Goal: Task Accomplishment & Management: Complete application form

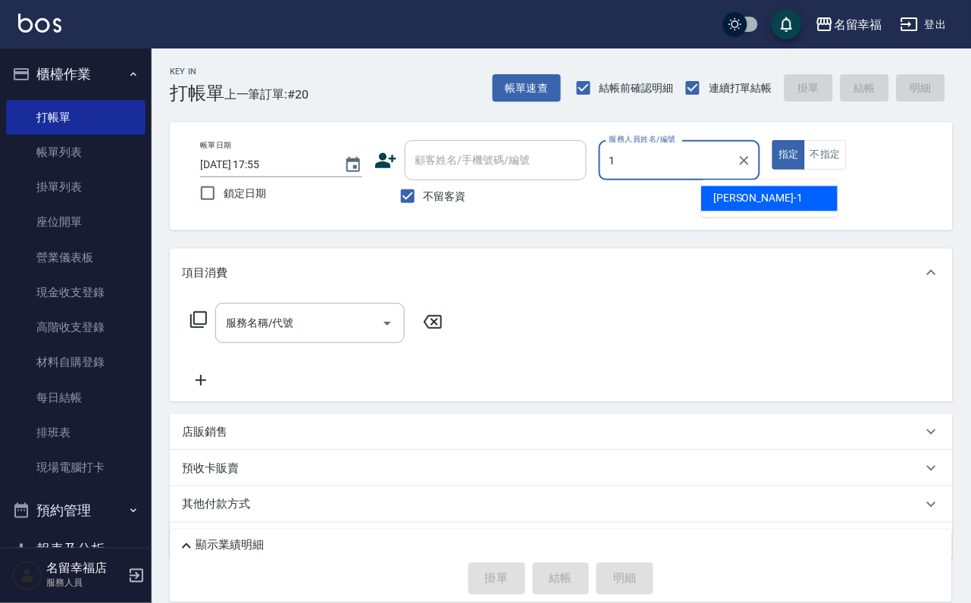
type input "[PERSON_NAME]-1"
type button "true"
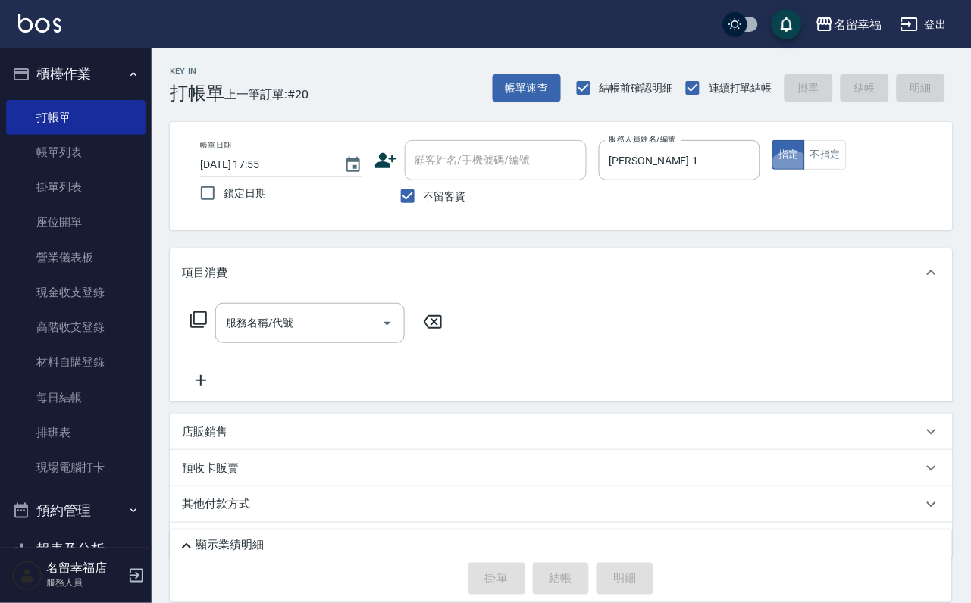
click at [194, 329] on icon at bounding box center [198, 320] width 18 height 18
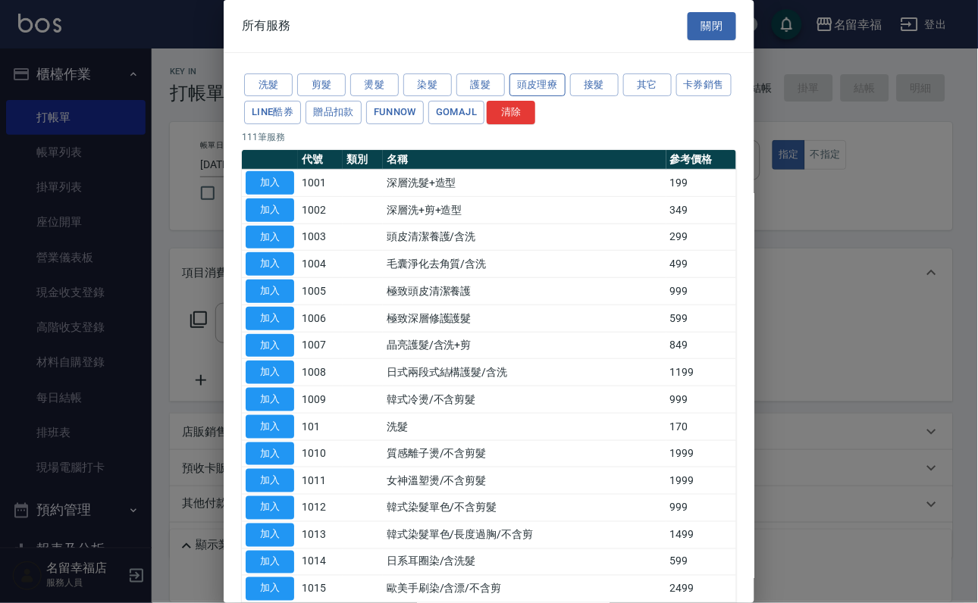
click at [565, 93] on button "頭皮理療" at bounding box center [537, 85] width 56 height 23
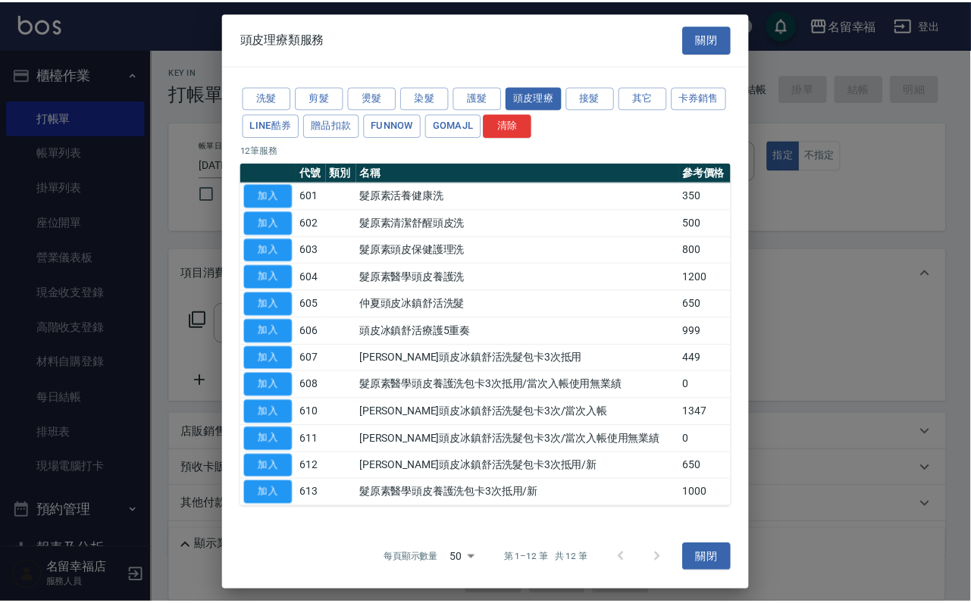
scroll to position [139, 0]
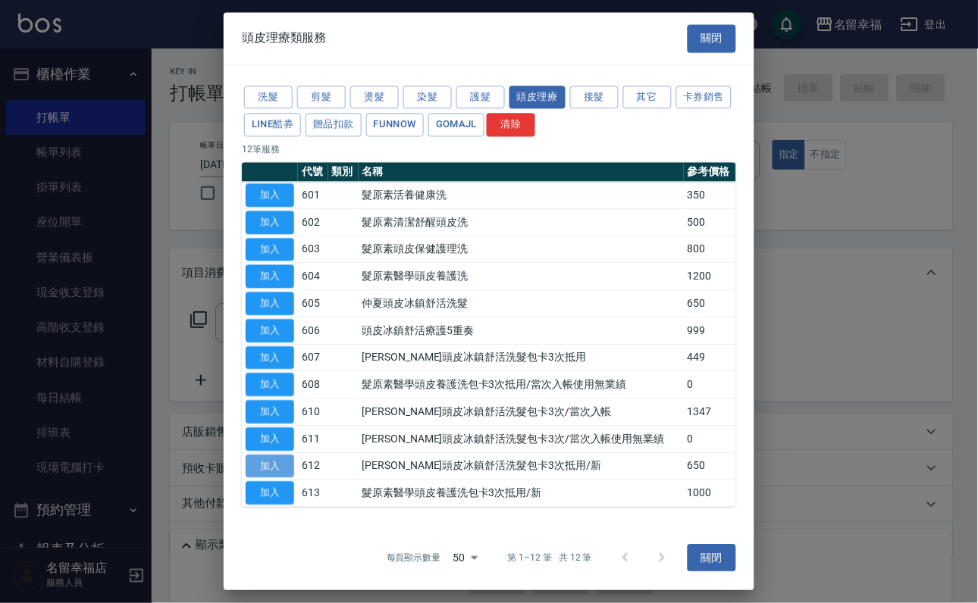
click at [276, 455] on button "加入" at bounding box center [270, 466] width 49 height 23
type input "[PERSON_NAME]頭皮冰鎮舒活洗髮包卡3次抵用/新(612)"
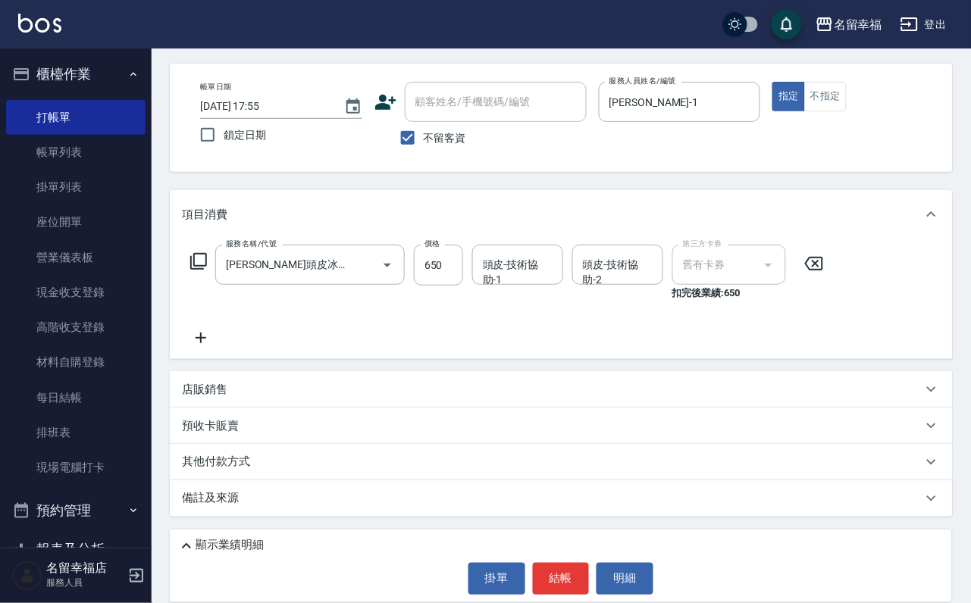
scroll to position [102, 0]
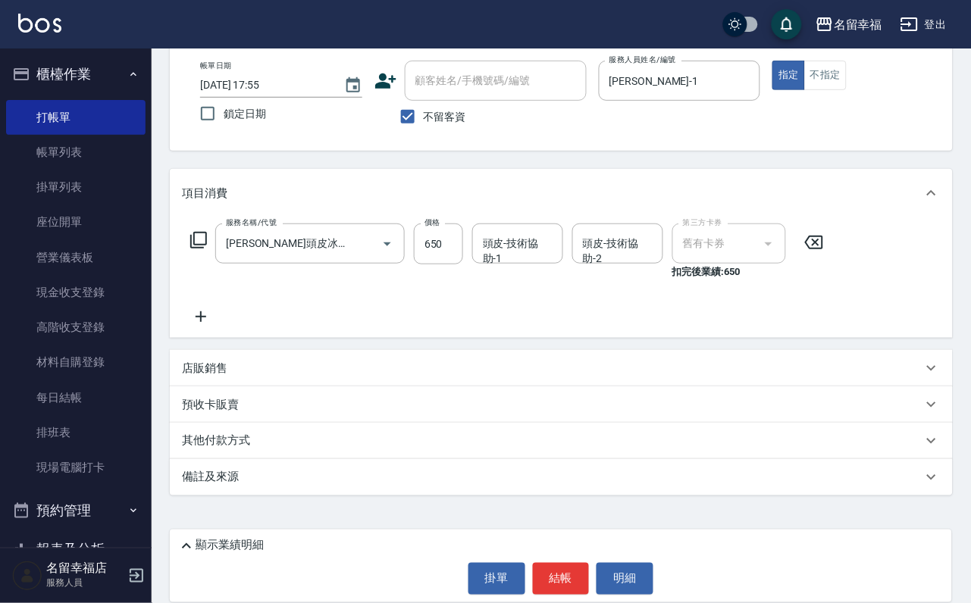
click at [241, 369] on div "店販銷售" at bounding box center [552, 369] width 740 height 16
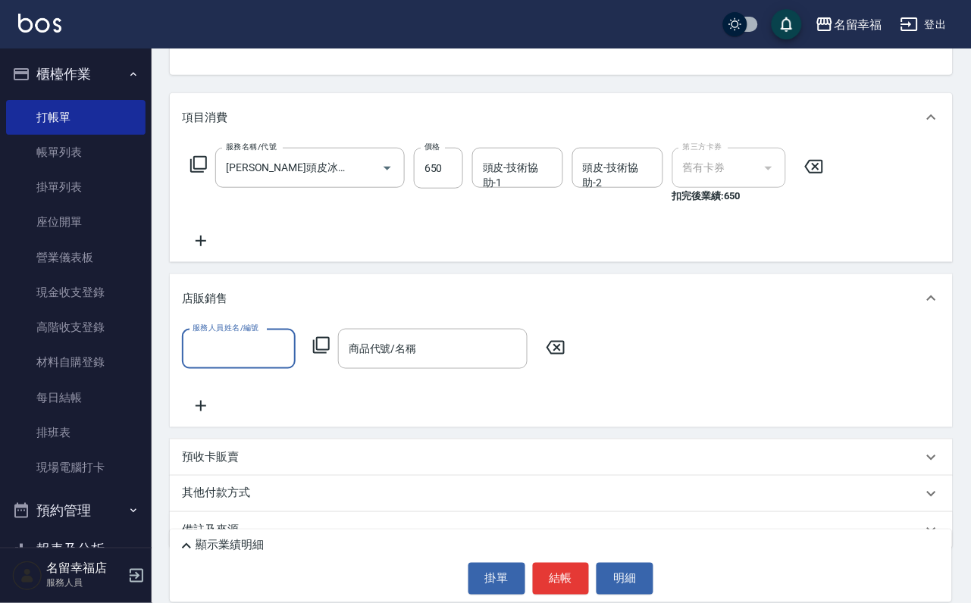
scroll to position [246, 0]
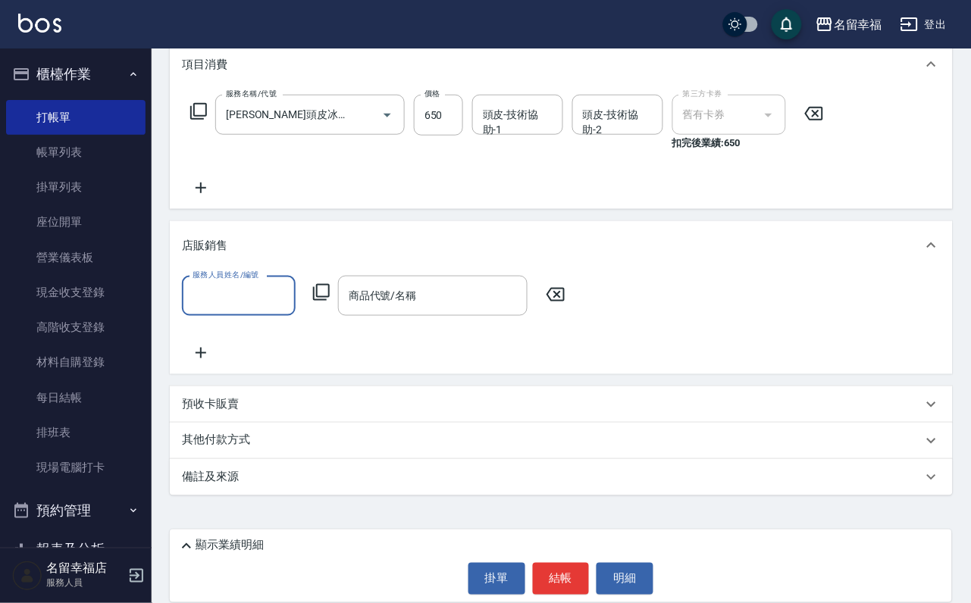
click at [574, 286] on icon at bounding box center [556, 295] width 38 height 18
click at [565, 286] on icon at bounding box center [556, 295] width 38 height 18
click at [321, 396] on div "預收卡販賣" at bounding box center [561, 405] width 783 height 36
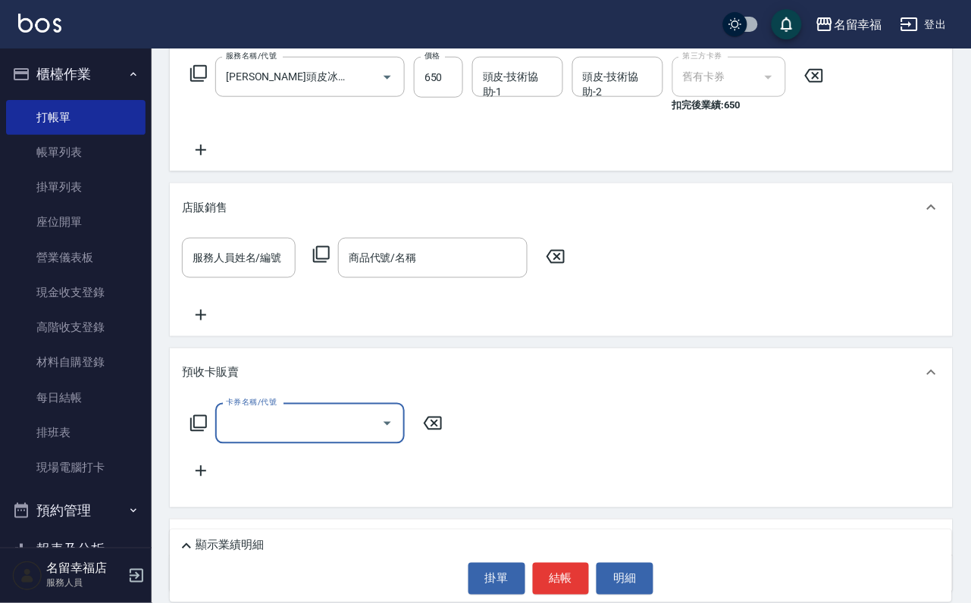
scroll to position [0, 0]
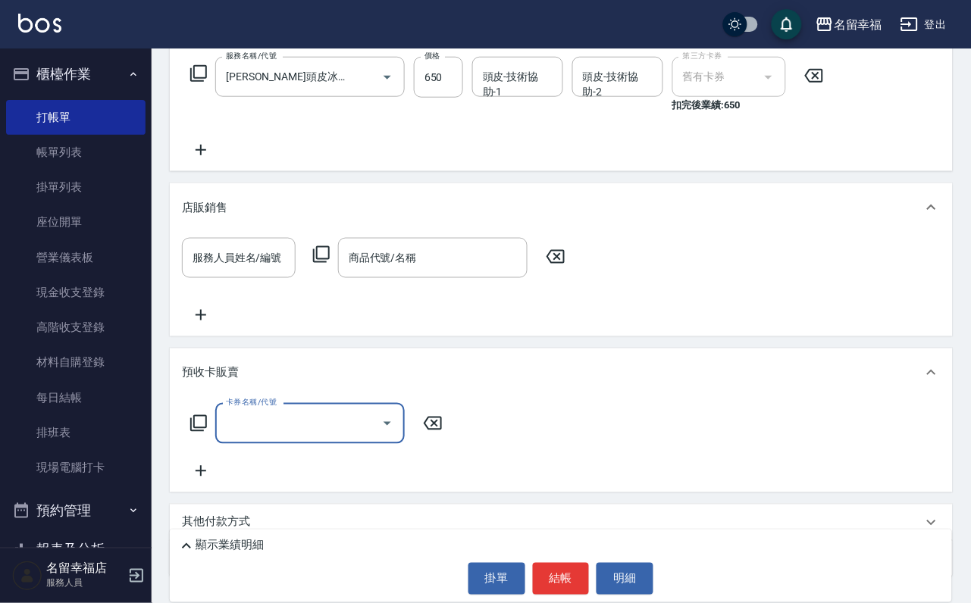
click at [205, 433] on icon at bounding box center [198, 424] width 18 height 18
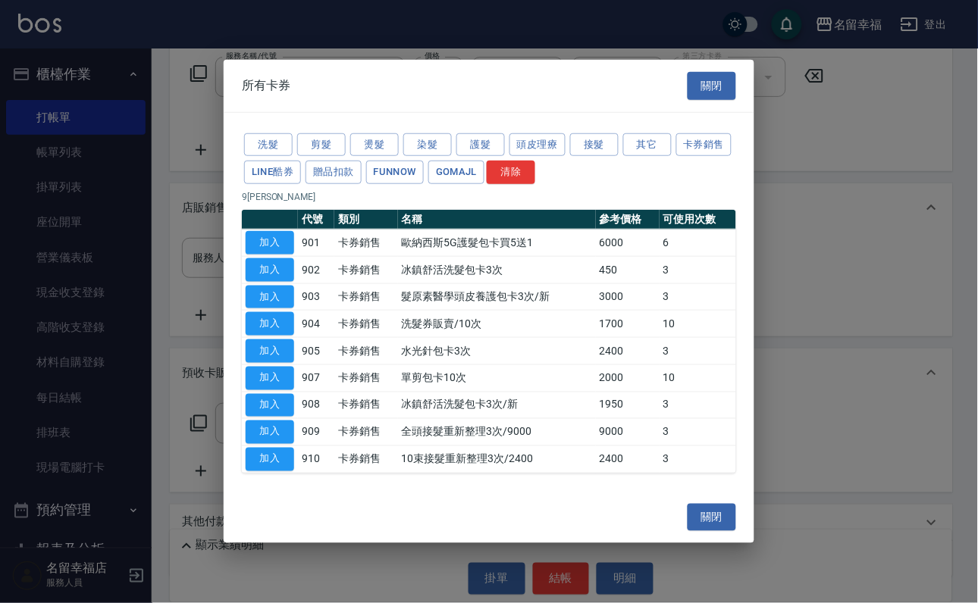
click at [286, 417] on button "加入" at bounding box center [270, 404] width 49 height 23
type input "冰鎮舒活洗髮包卡3次/新(908)"
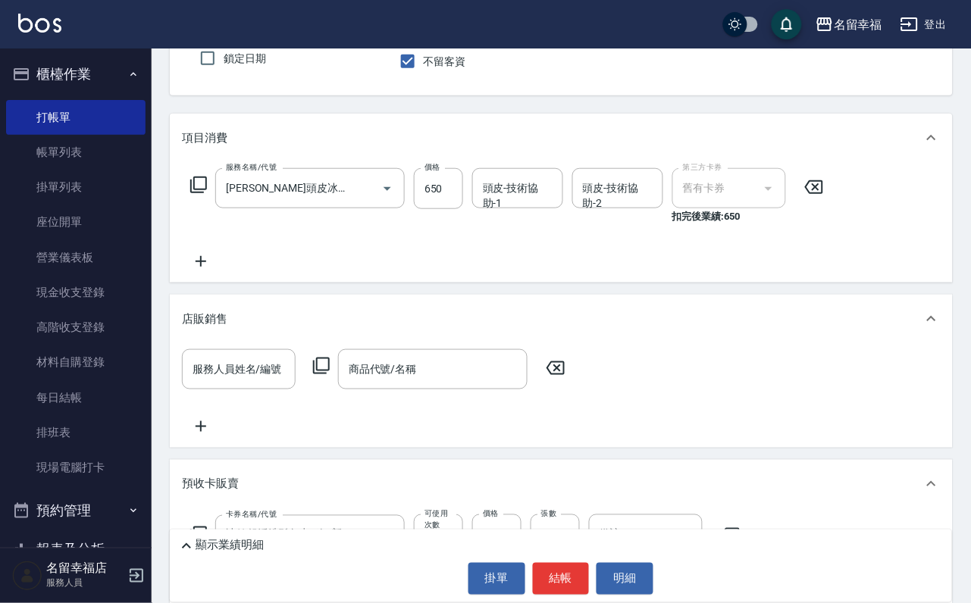
scroll to position [133, 0]
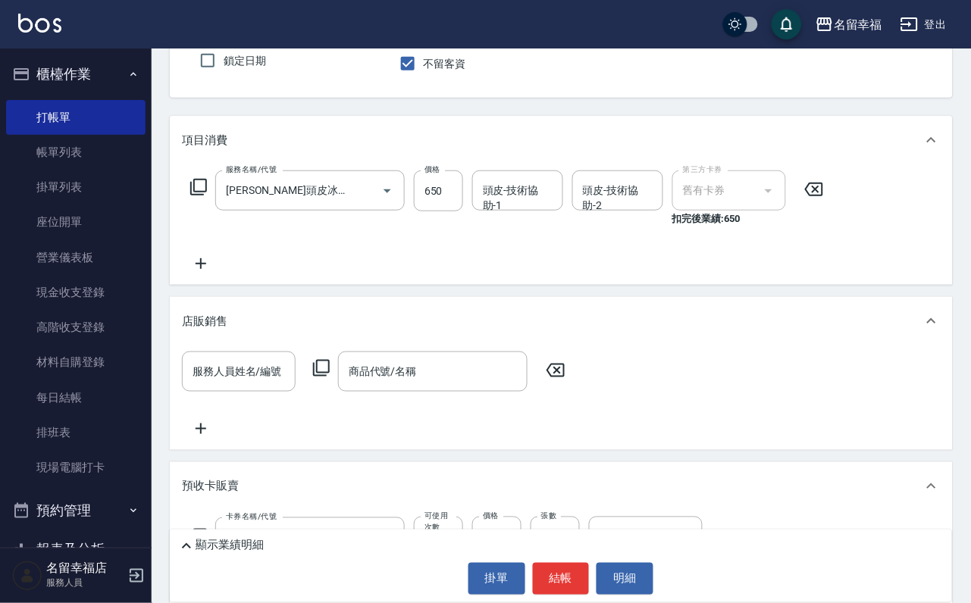
click at [524, 183] on div "頭皮-技術協助-1" at bounding box center [517, 191] width 91 height 40
type input "育鋗-20"
click at [210, 268] on icon at bounding box center [201, 264] width 38 height 18
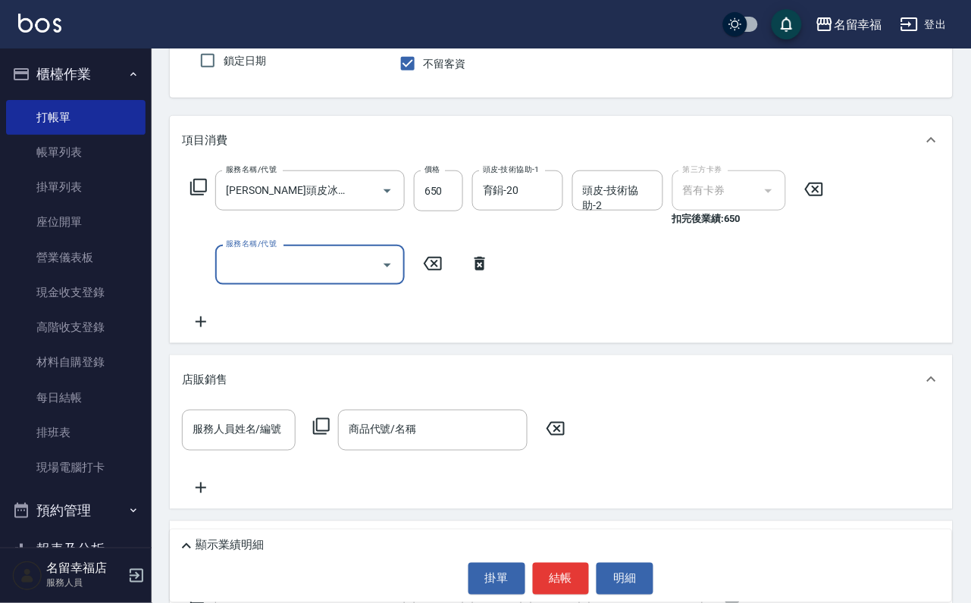
scroll to position [0, 0]
type input "免費護髮(513)"
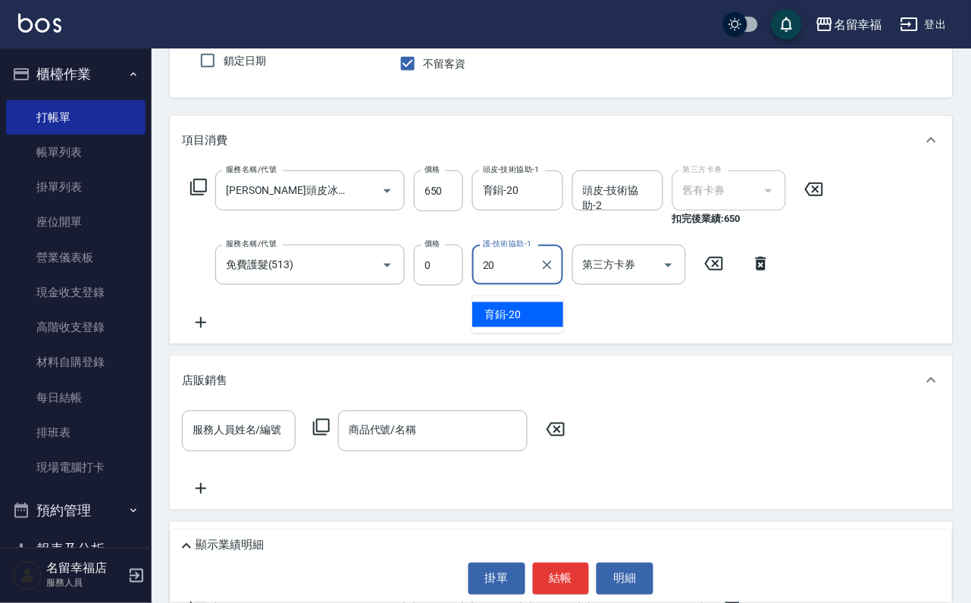
type input "育鋗-20"
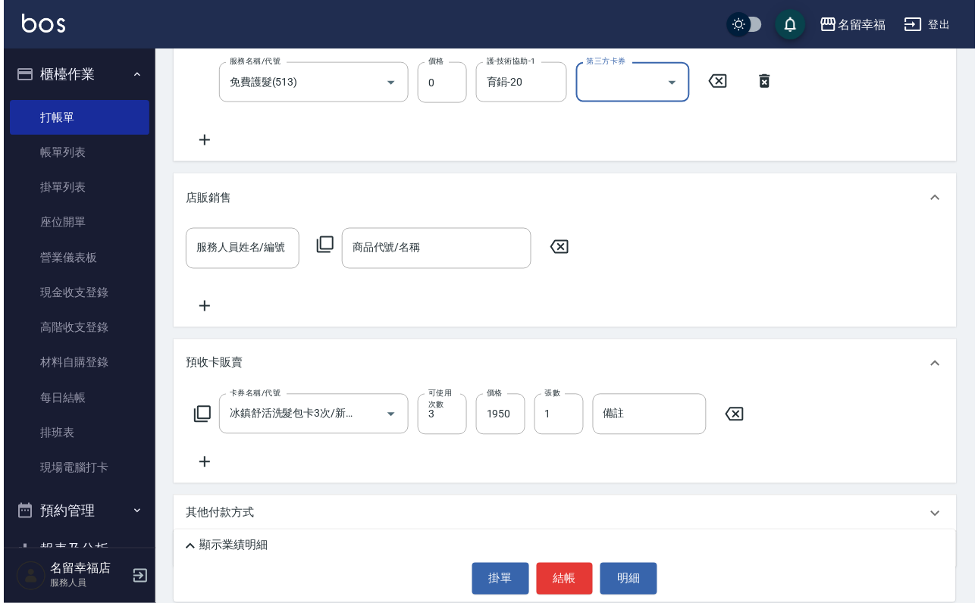
scroll to position [360, 0]
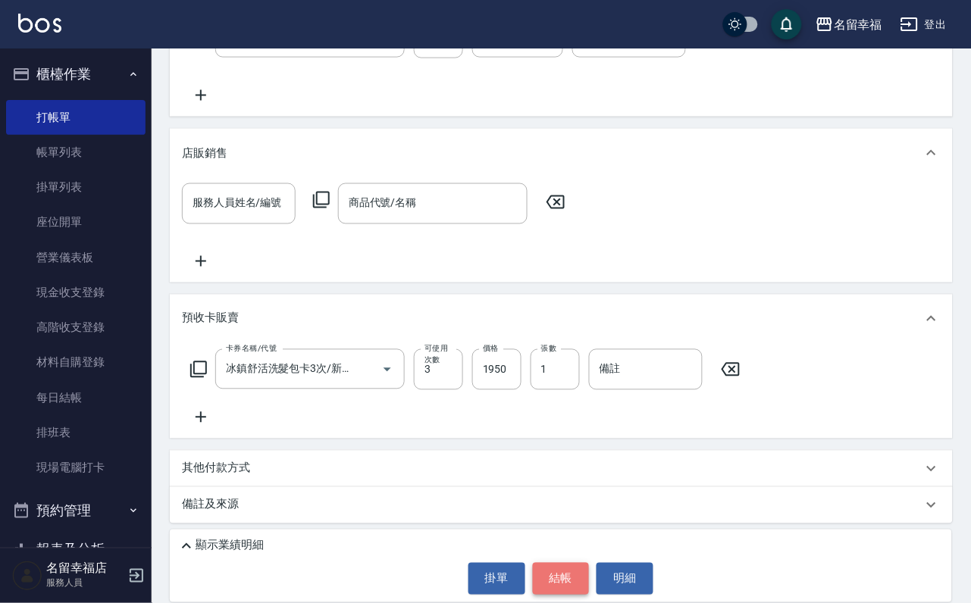
click at [568, 581] on button "結帳" at bounding box center [561, 579] width 57 height 32
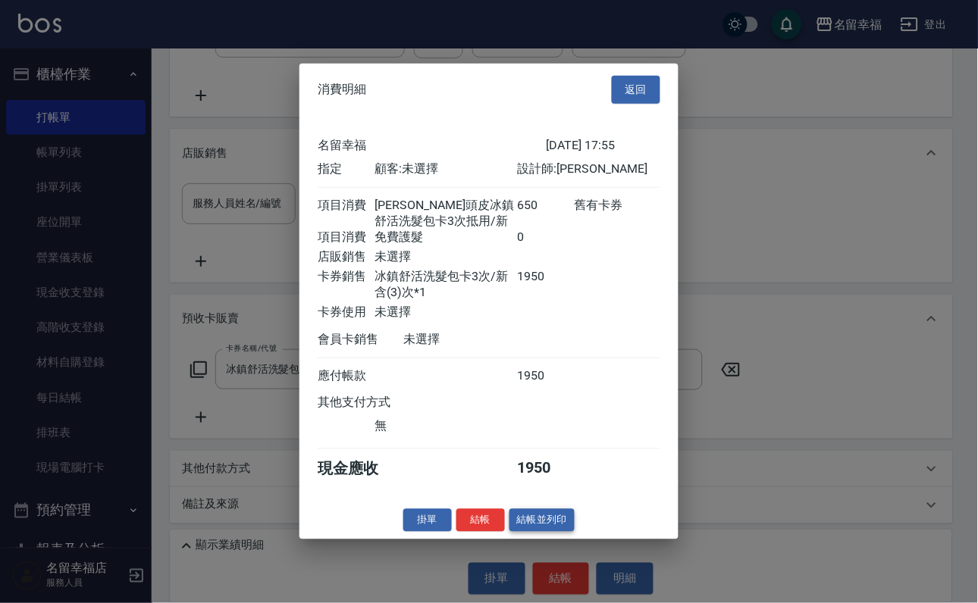
scroll to position [293, 0]
click at [468, 532] on button "結帳" at bounding box center [480, 520] width 49 height 23
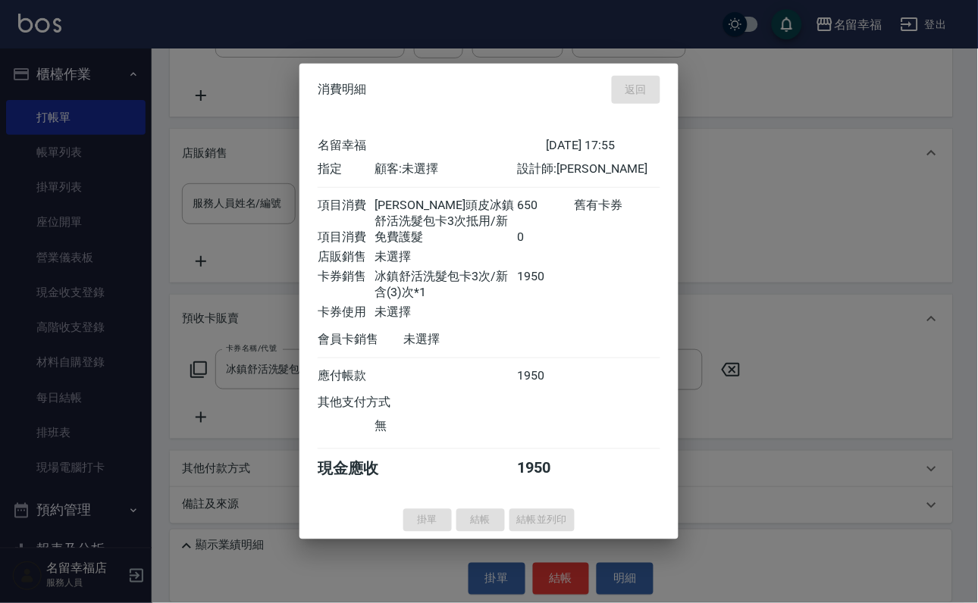
type input "[DATE] 18:36"
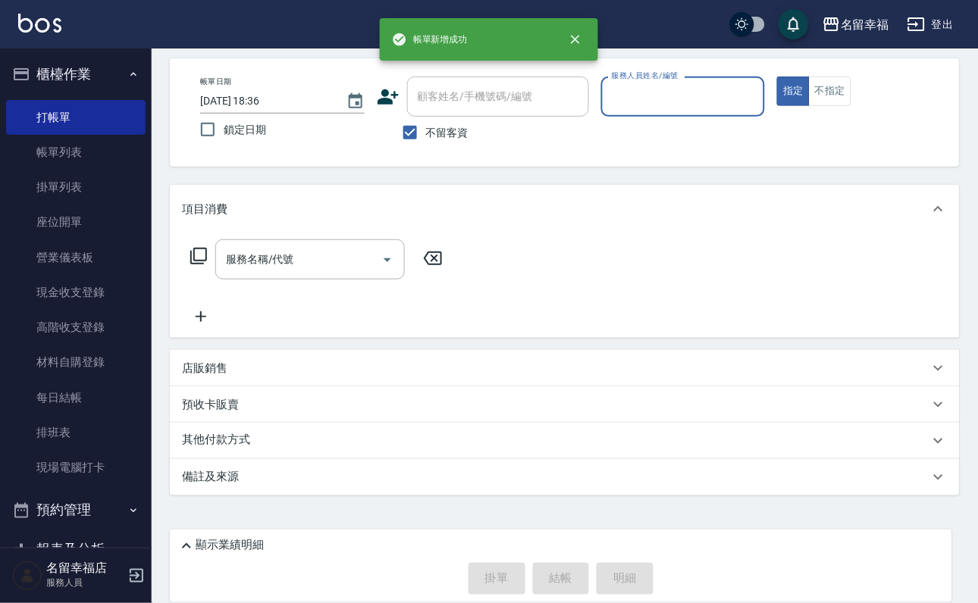
scroll to position [0, 0]
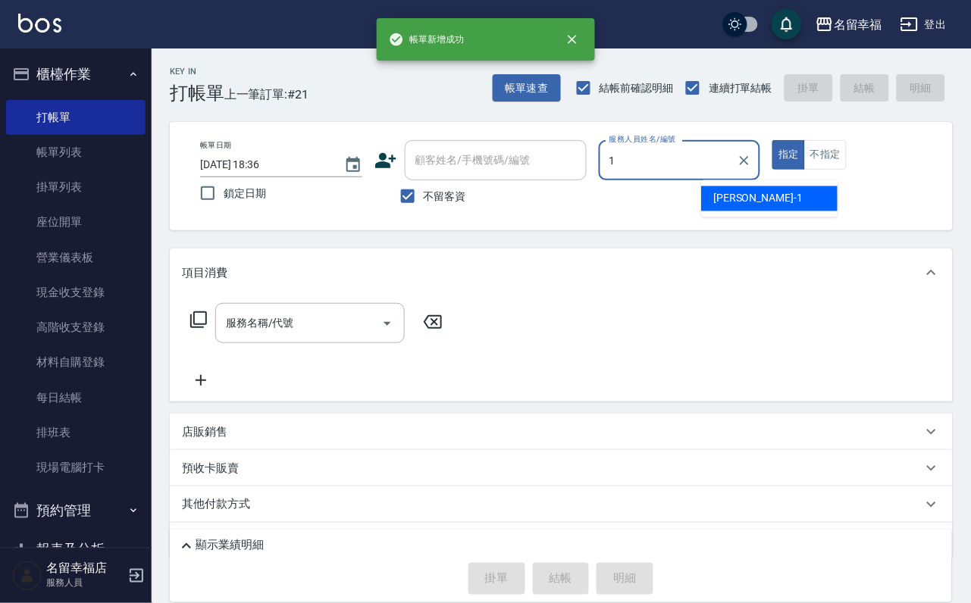
type input "[PERSON_NAME]-1"
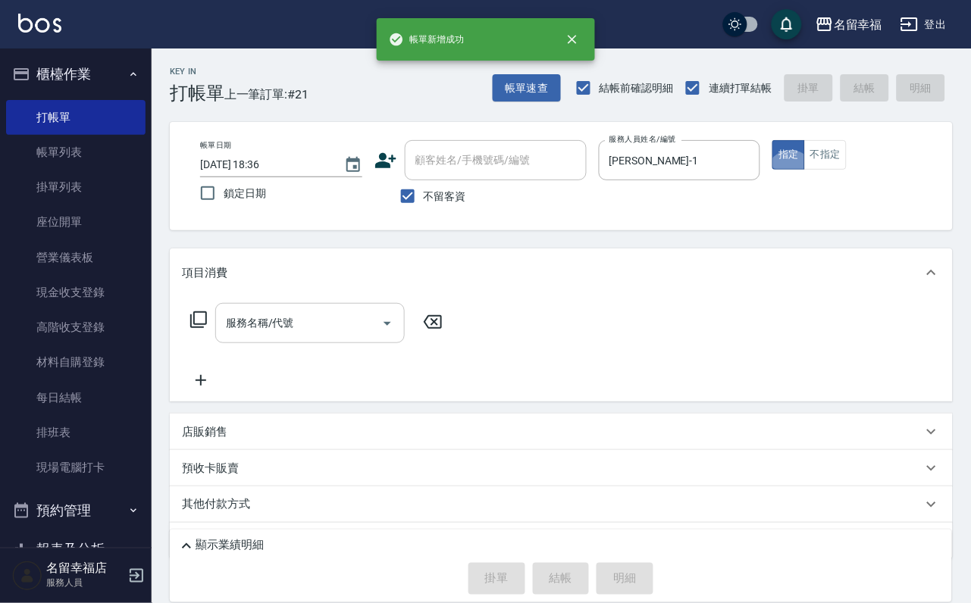
drag, startPoint x: 314, startPoint y: 349, endPoint x: 307, endPoint y: 345, distance: 8.2
click at [314, 343] on div "服務名稱/代號" at bounding box center [309, 323] width 189 height 40
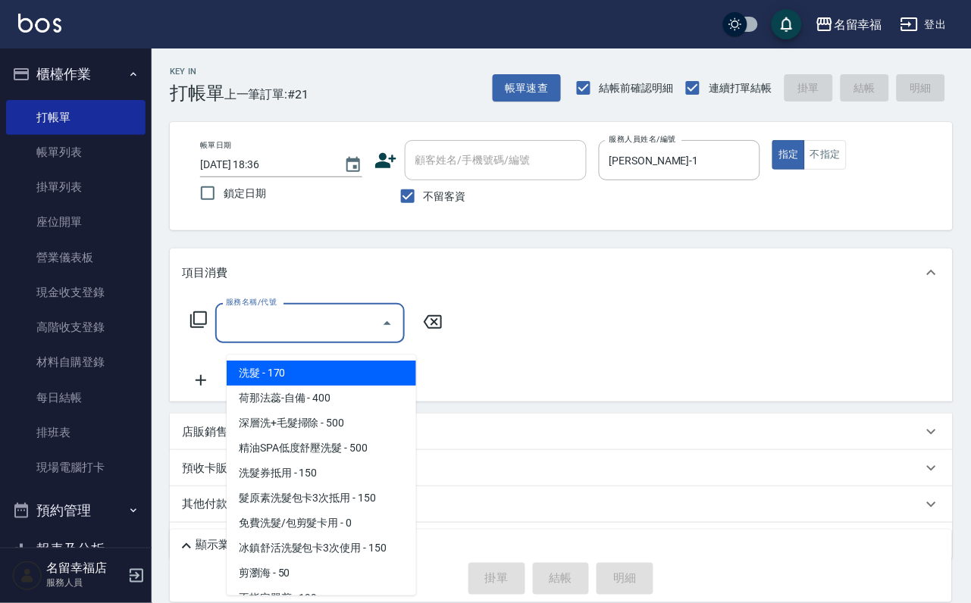
click at [202, 329] on icon at bounding box center [198, 320] width 18 height 18
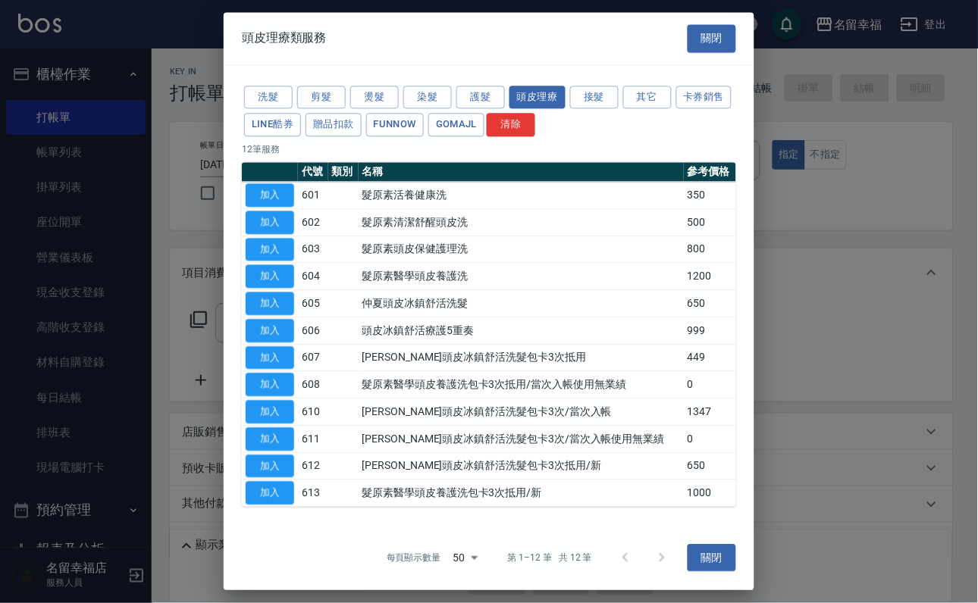
scroll to position [139, 0]
drag, startPoint x: 271, startPoint y: 447, endPoint x: 317, endPoint y: 429, distance: 49.0
click at [270, 455] on button "加入" at bounding box center [270, 466] width 49 height 23
type input "[PERSON_NAME]頭皮冰鎮舒活洗髮包卡3次抵用/新(612)"
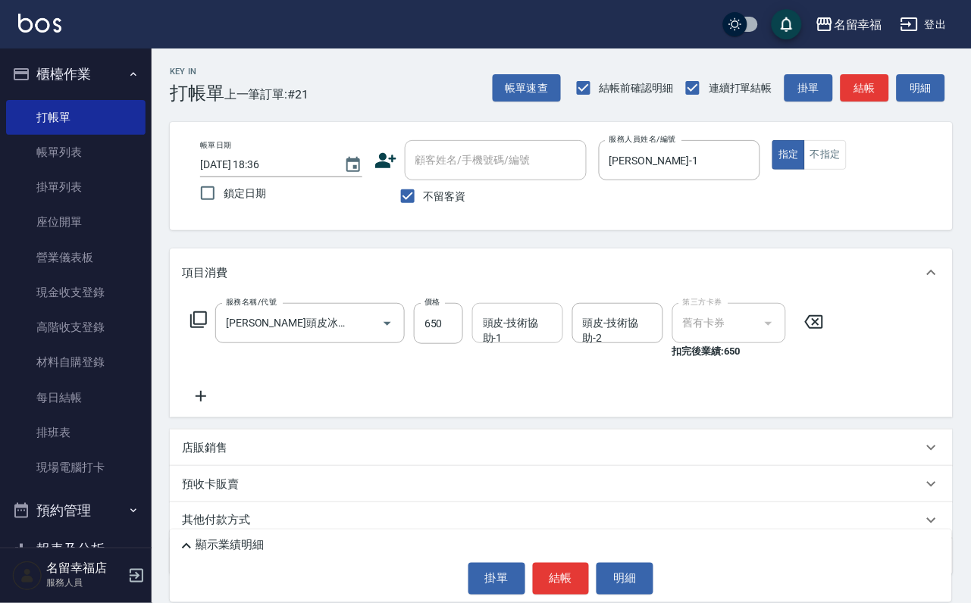
click at [529, 336] on input "頭皮-技術協助-1" at bounding box center [517, 323] width 77 height 27
type input "[PERSON_NAME]-1"
click at [202, 402] on icon at bounding box center [201, 396] width 11 height 11
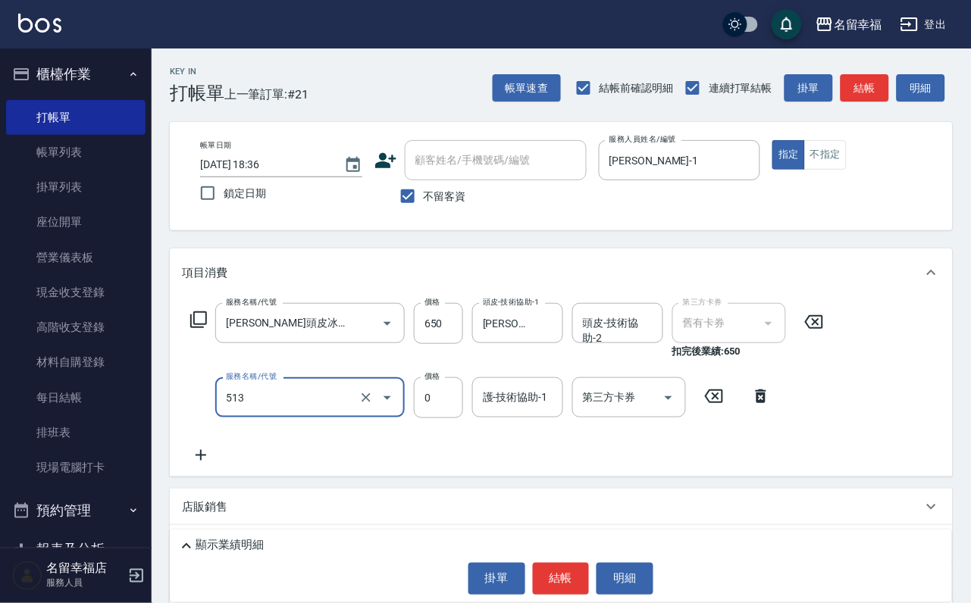
type input "免費護髮(513)"
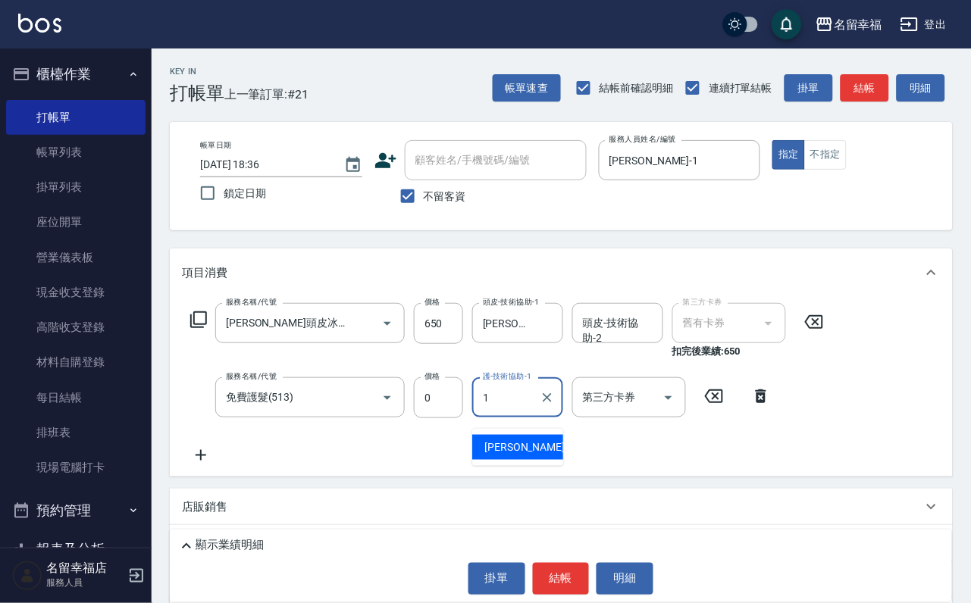
type input "[PERSON_NAME]-1"
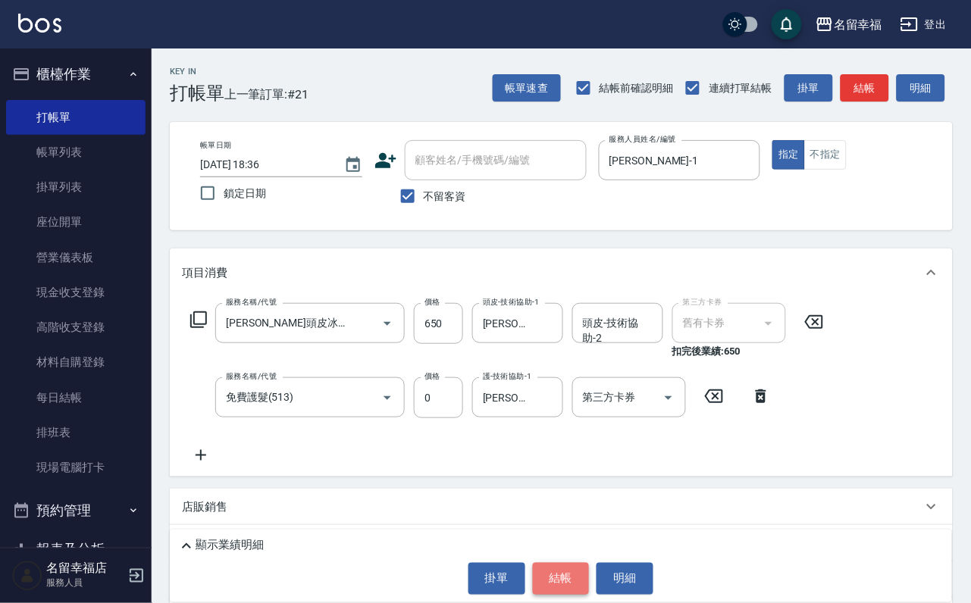
drag, startPoint x: 568, startPoint y: 568, endPoint x: 556, endPoint y: 556, distance: 16.6
click at [563, 563] on button "結帳" at bounding box center [561, 579] width 57 height 32
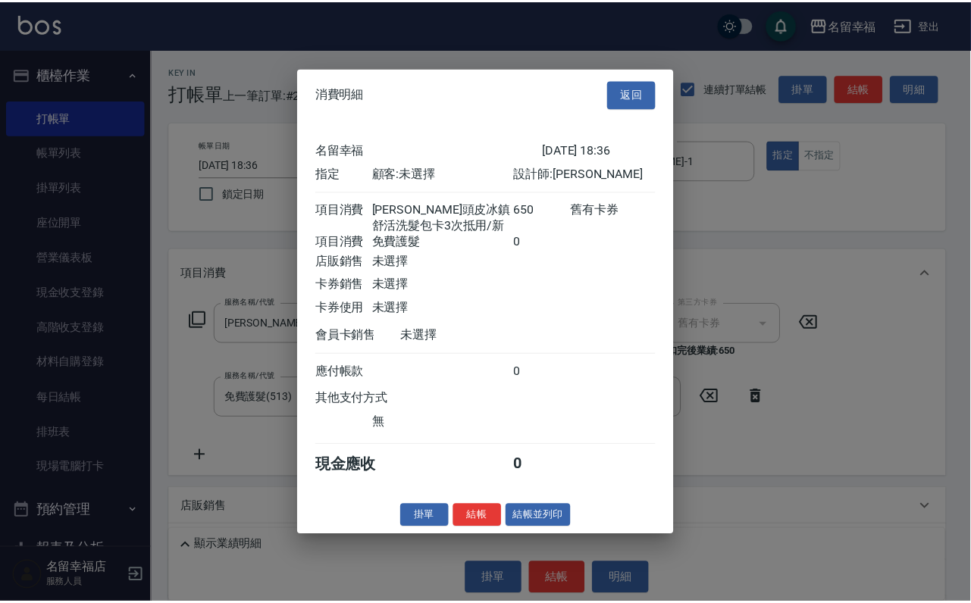
scroll to position [272, 0]
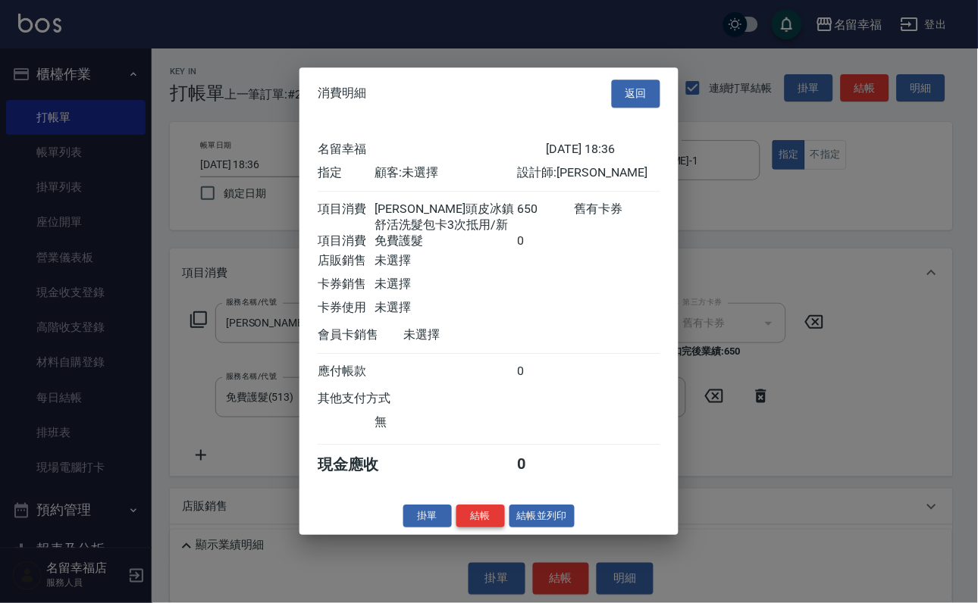
click at [456, 528] on button "結帳" at bounding box center [480, 516] width 49 height 23
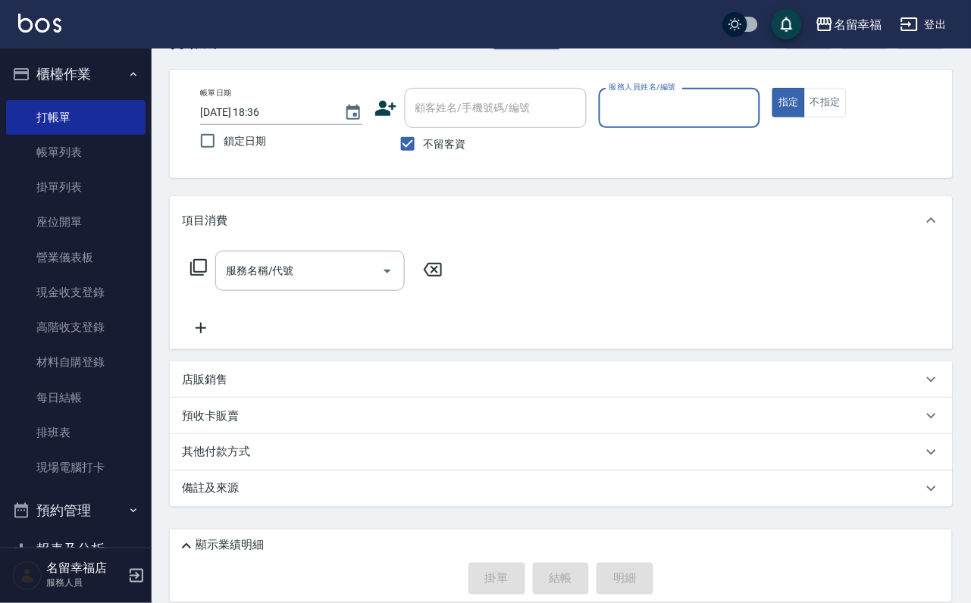
scroll to position [90, 0]
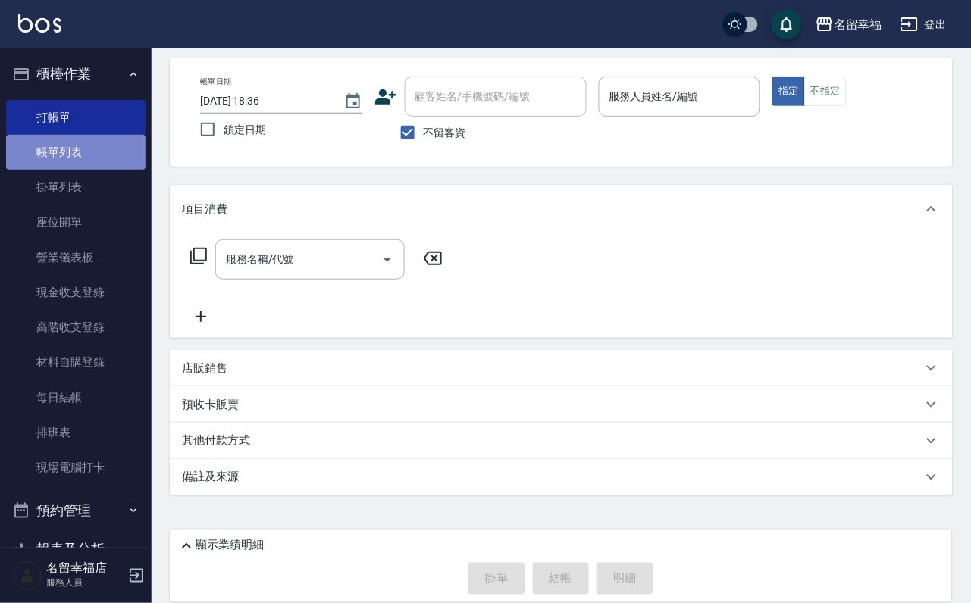
click at [88, 160] on link "帳單列表" at bounding box center [75, 152] width 139 height 35
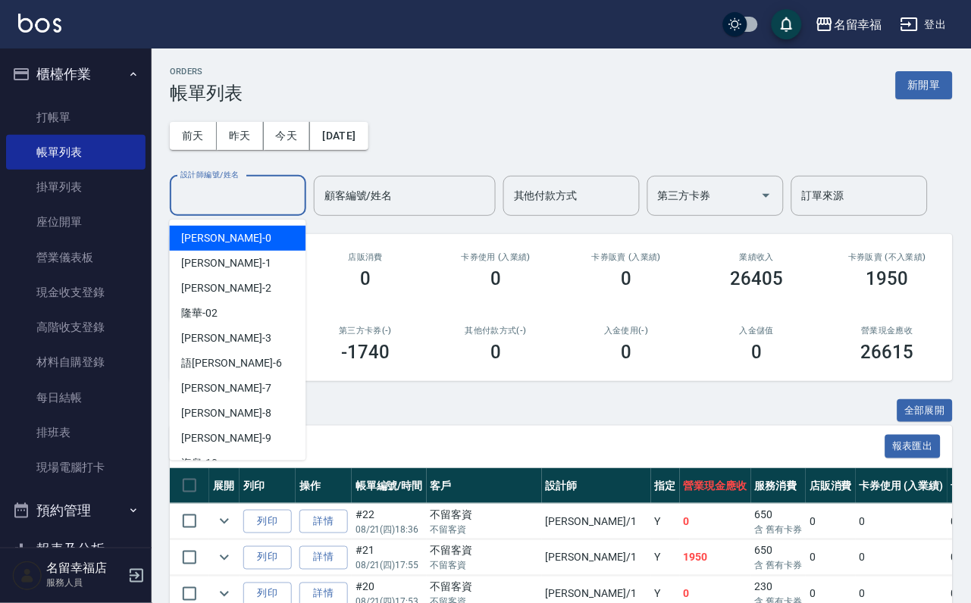
drag, startPoint x: 185, startPoint y: 204, endPoint x: 117, endPoint y: 154, distance: 84.6
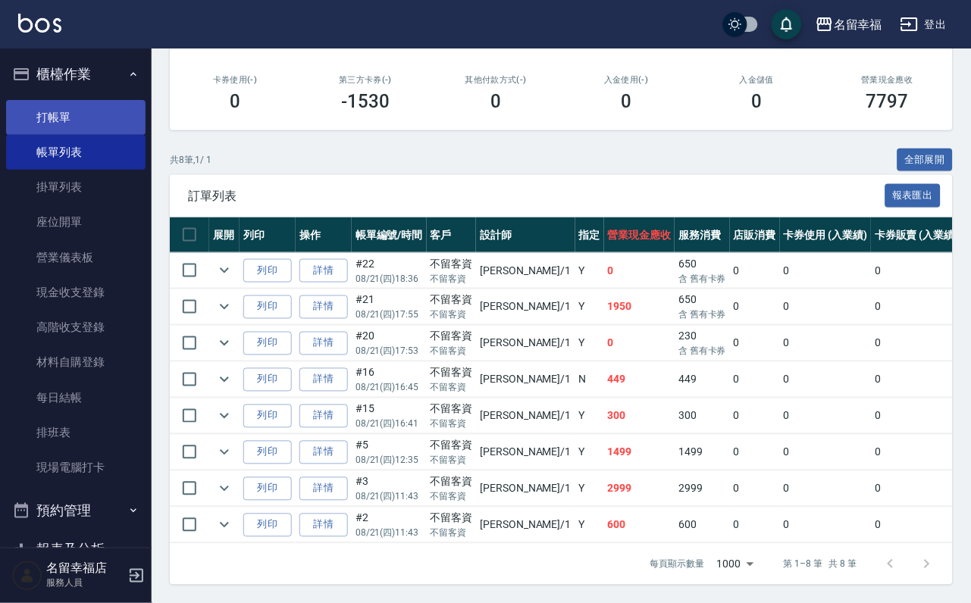
type input "[PERSON_NAME]-1"
click at [38, 130] on link "打帳單" at bounding box center [75, 117] width 139 height 35
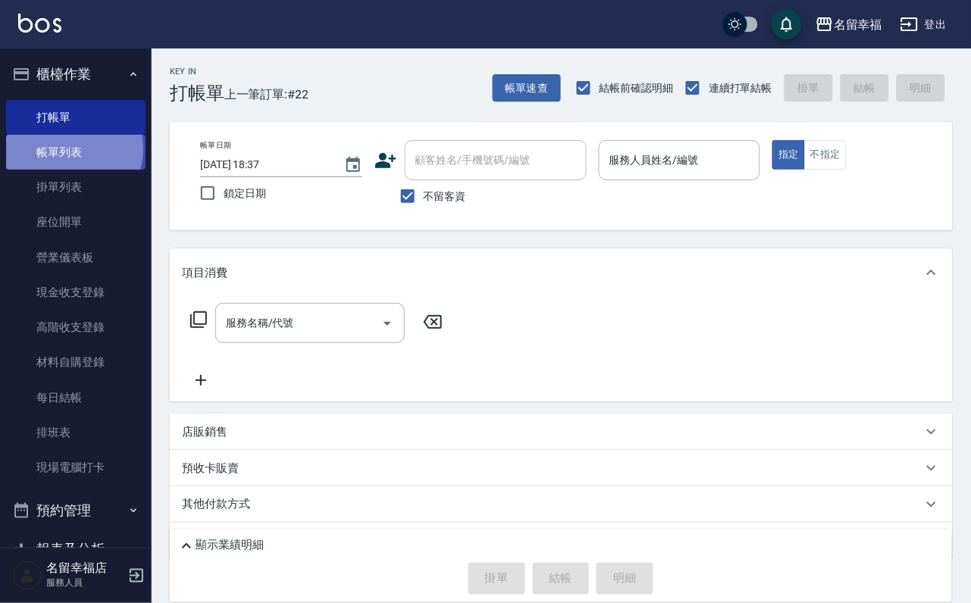
drag, startPoint x: 68, startPoint y: 158, endPoint x: 102, endPoint y: 157, distance: 33.4
click at [68, 158] on link "帳單列表" at bounding box center [75, 152] width 139 height 35
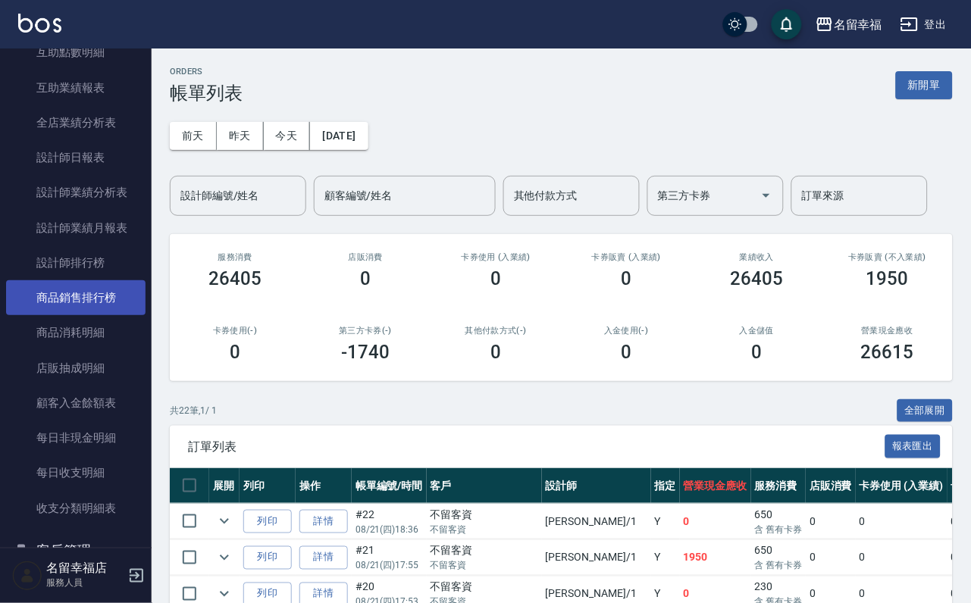
scroll to position [682, 0]
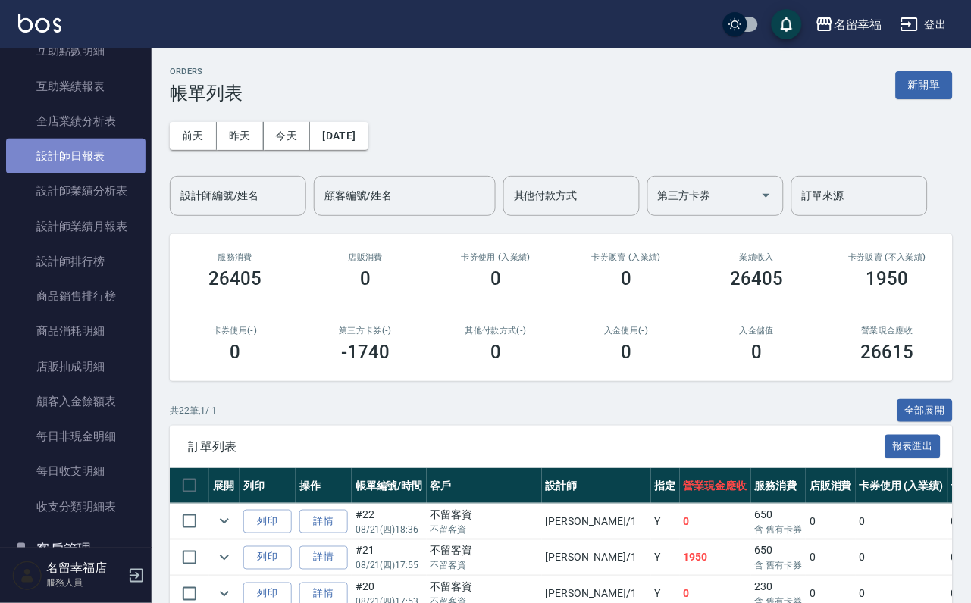
click at [88, 174] on link "設計師日報表" at bounding box center [75, 156] width 139 height 35
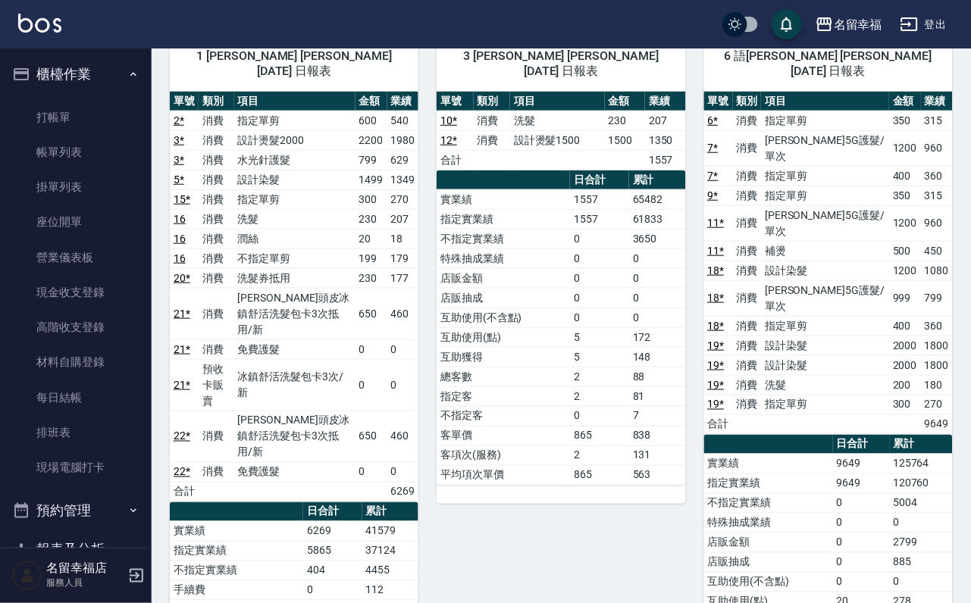
scroll to position [227, 0]
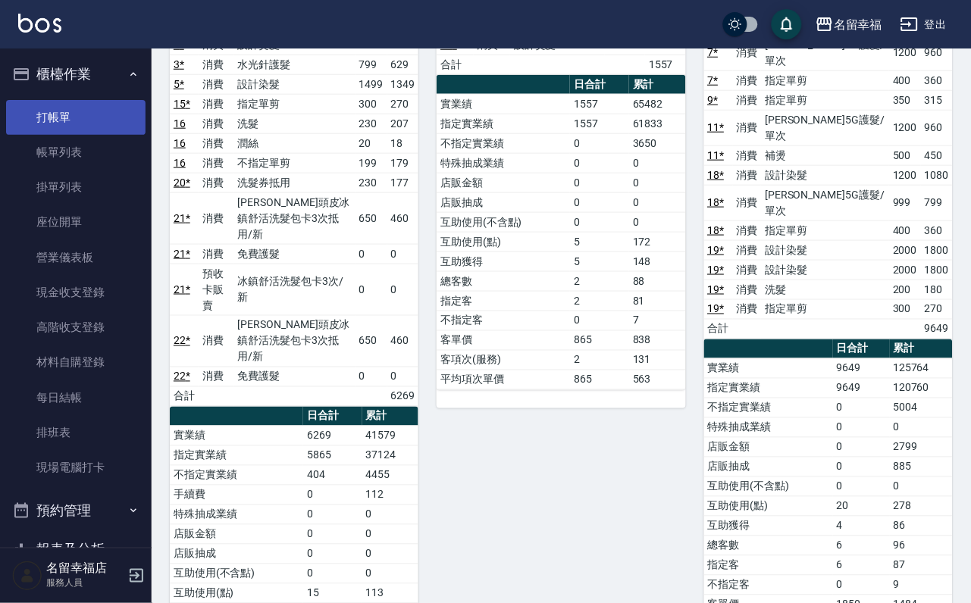
click at [40, 114] on link "打帳單" at bounding box center [75, 117] width 139 height 35
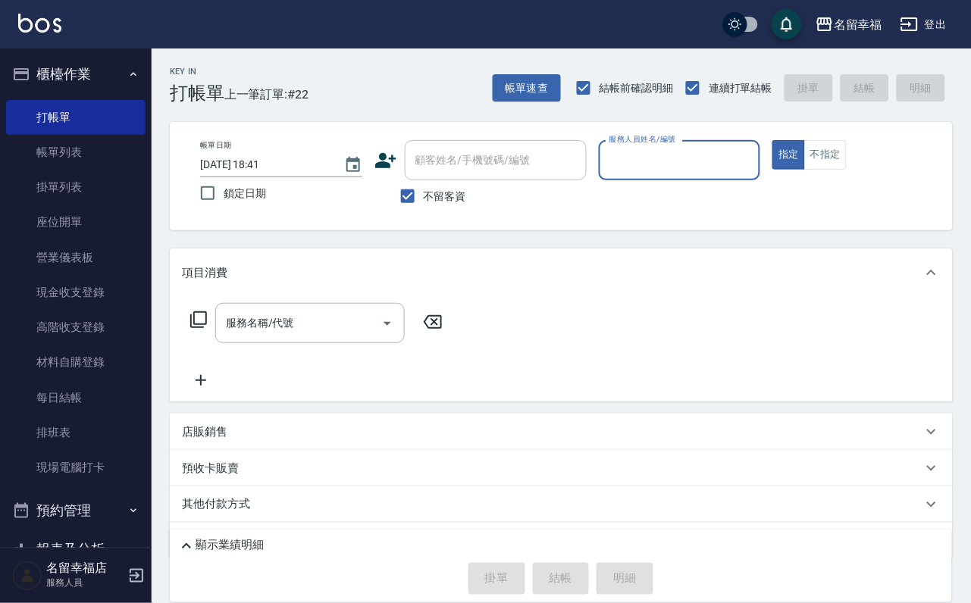
click at [754, 168] on input "服務人員姓名/編號" at bounding box center [680, 160] width 149 height 27
type input "語[PERSON_NAME]-6"
type button "true"
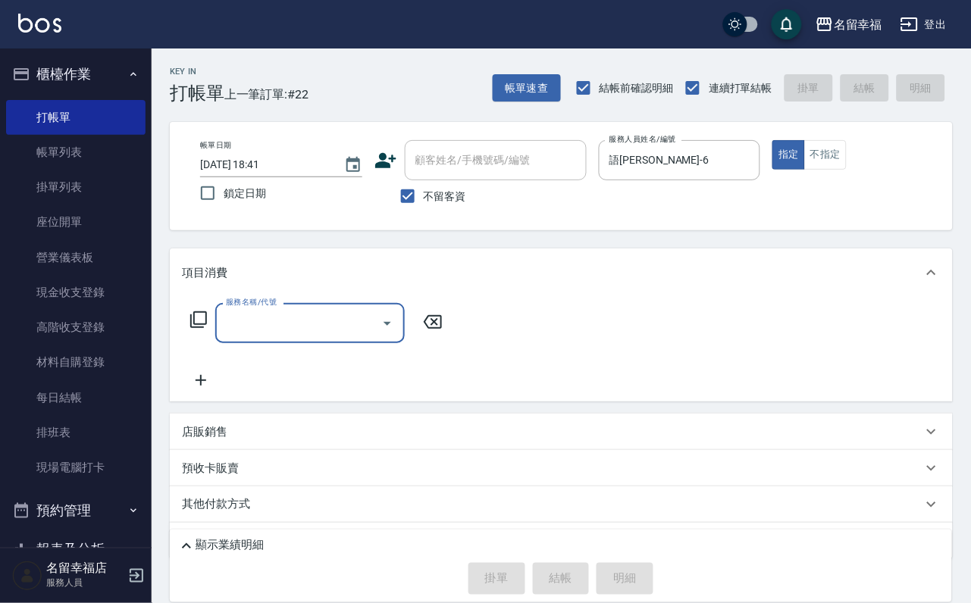
click at [200, 329] on icon at bounding box center [198, 320] width 18 height 18
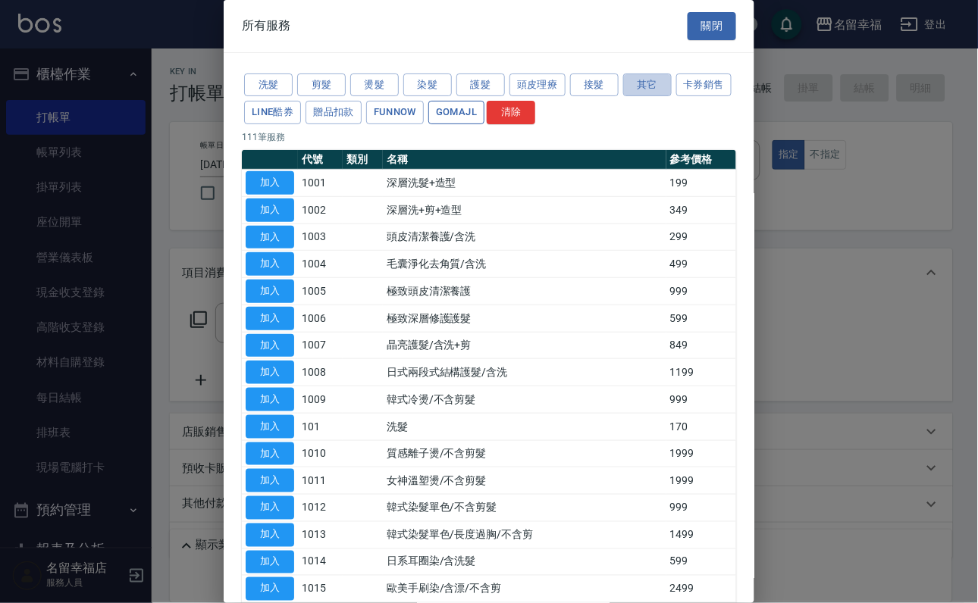
drag, startPoint x: 654, startPoint y: 88, endPoint x: 672, endPoint y: 131, distance: 46.9
click at [656, 88] on button "其它" at bounding box center [647, 85] width 49 height 23
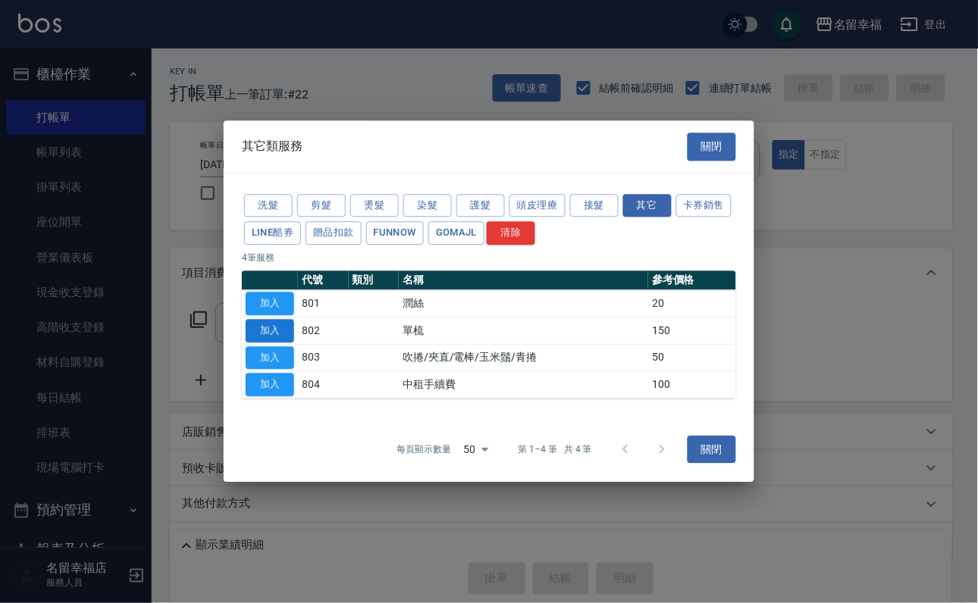
click at [275, 333] on button "加入" at bounding box center [270, 330] width 49 height 23
type input "單梳(802)"
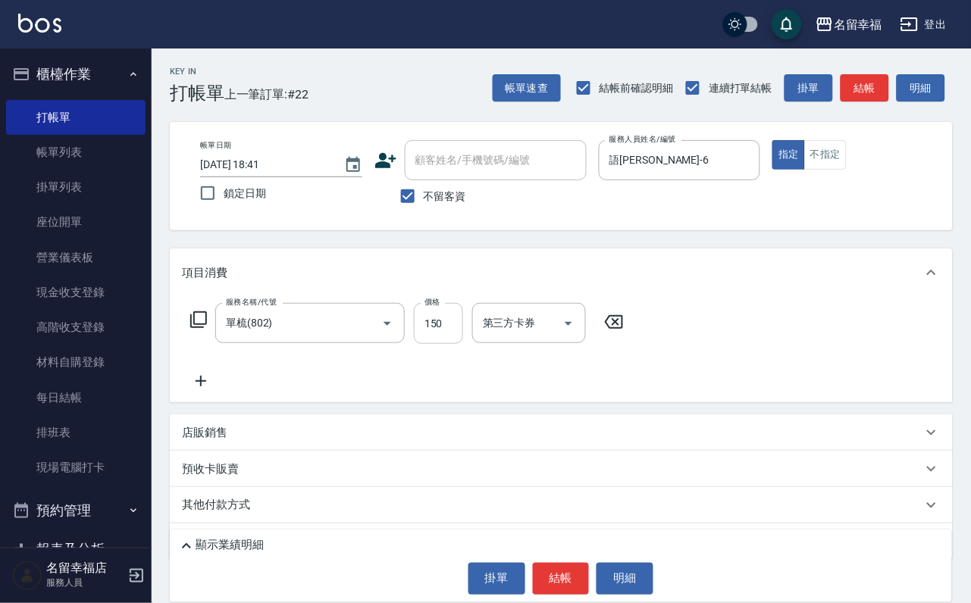
click at [450, 344] on input "150" at bounding box center [438, 323] width 49 height 41
type input "200"
click at [557, 570] on button "結帳" at bounding box center [561, 579] width 57 height 32
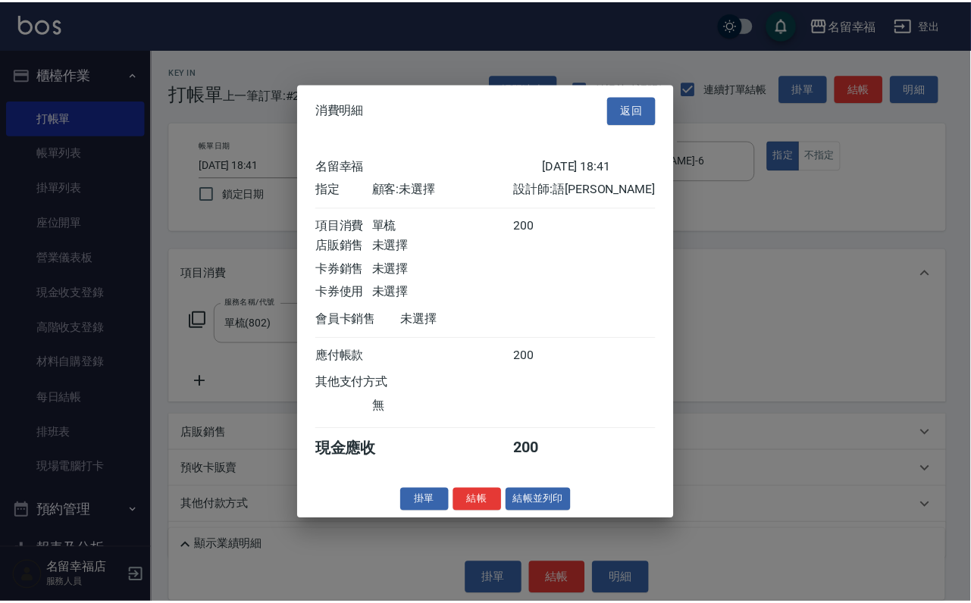
scroll to position [187, 0]
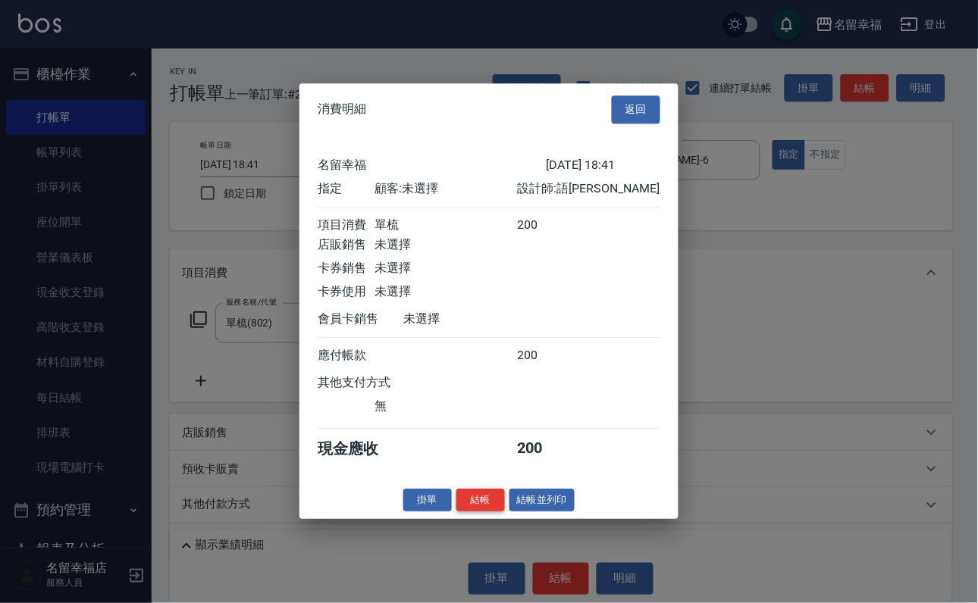
click at [467, 512] on button "結帳" at bounding box center [480, 500] width 49 height 23
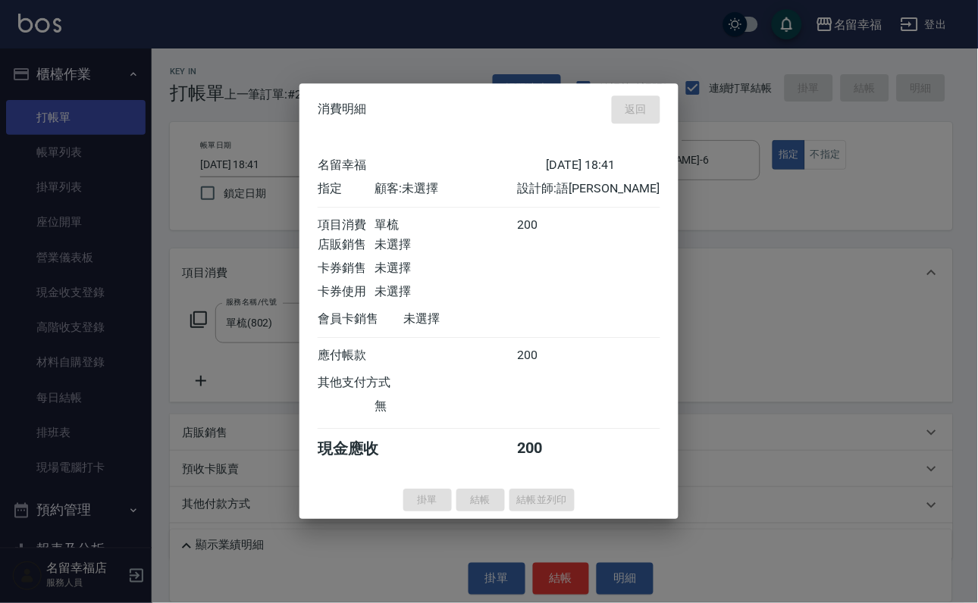
type input "[DATE] 18:45"
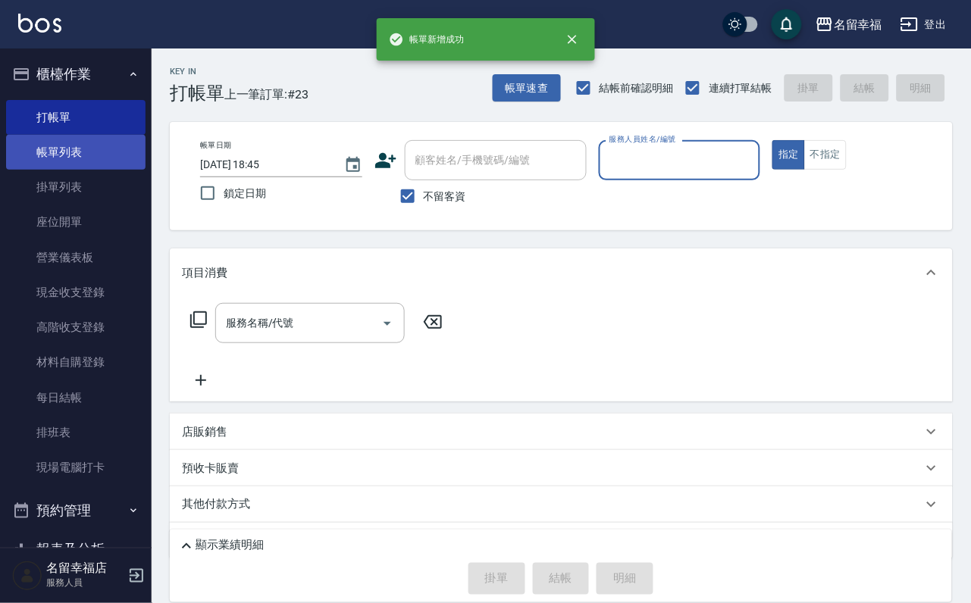
click at [64, 152] on link "帳單列表" at bounding box center [75, 152] width 139 height 35
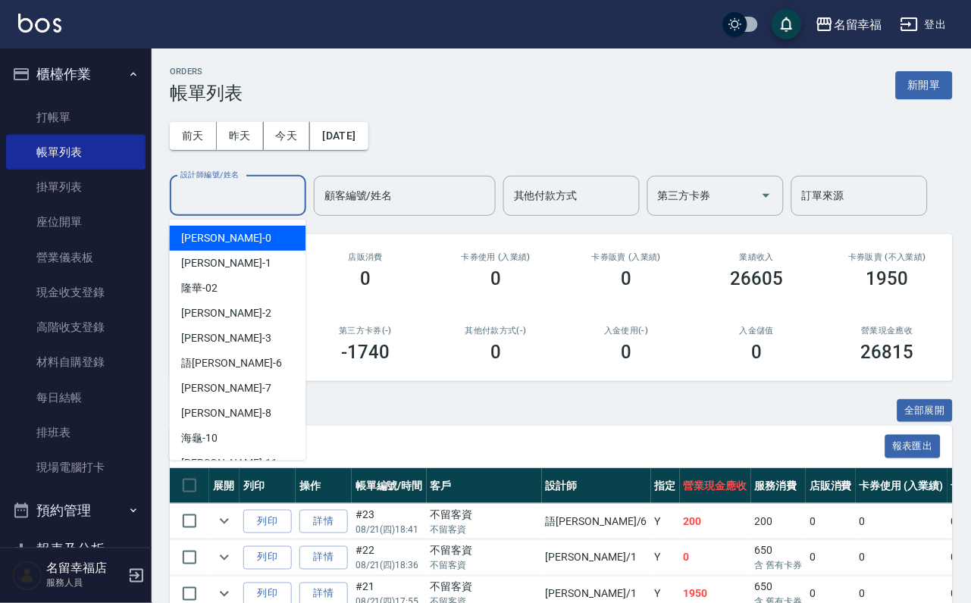
drag, startPoint x: 207, startPoint y: 211, endPoint x: 211, endPoint y: 226, distance: 14.9
click at [208, 209] on input "設計師編號/姓名" at bounding box center [238, 196] width 123 height 27
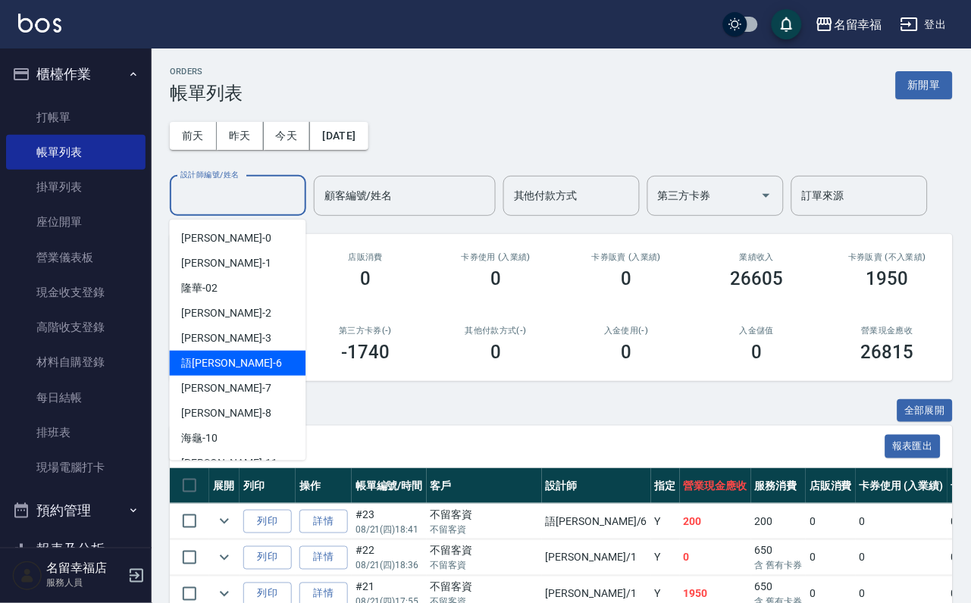
click at [238, 356] on div "語瑄 -6" at bounding box center [238, 363] width 136 height 25
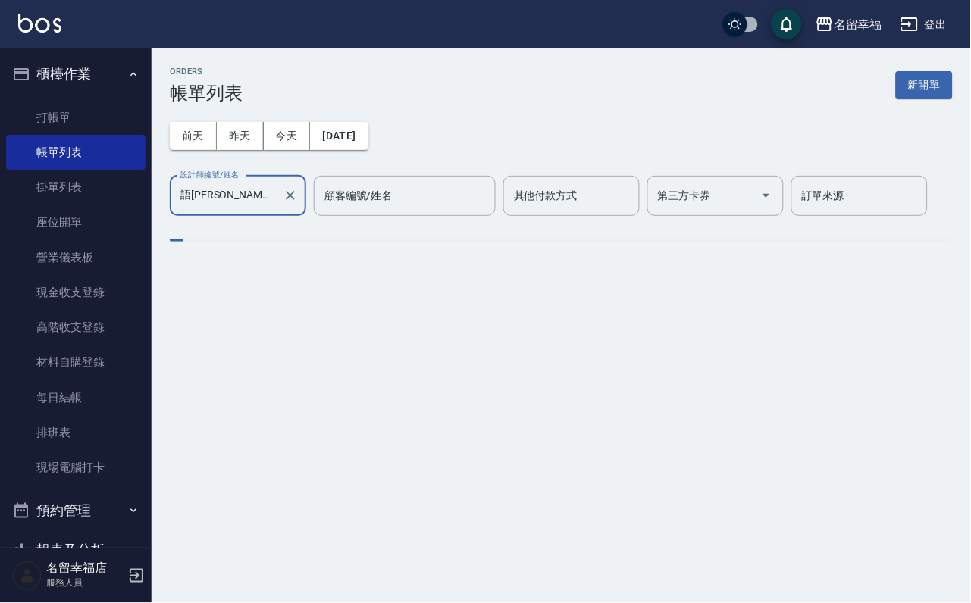
type input "語[PERSON_NAME]-6"
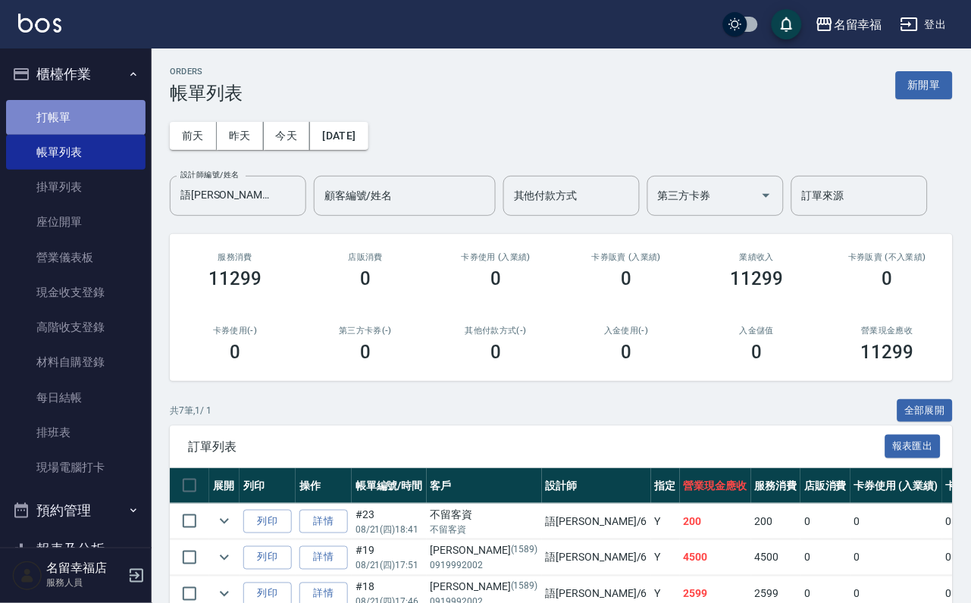
click at [83, 117] on link "打帳單" at bounding box center [75, 117] width 139 height 35
